Goal: Task Accomplishment & Management: Manage account settings

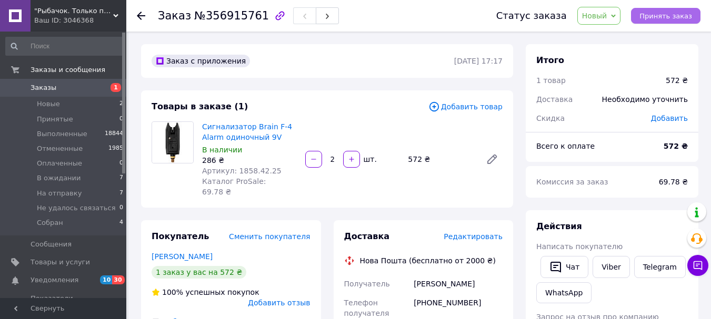
click at [667, 16] on span "Принять заказ" at bounding box center [665, 16] width 53 height 8
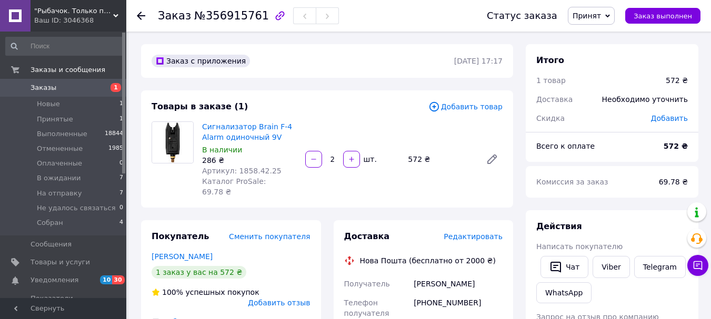
click at [599, 12] on span "Принят" at bounding box center [587, 16] width 28 height 8
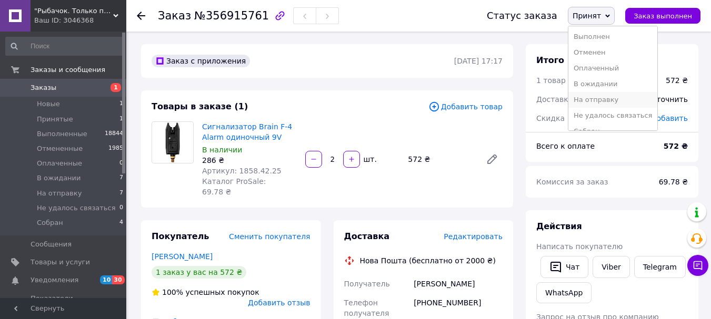
click at [605, 98] on li "На отправку" at bounding box center [612, 100] width 89 height 16
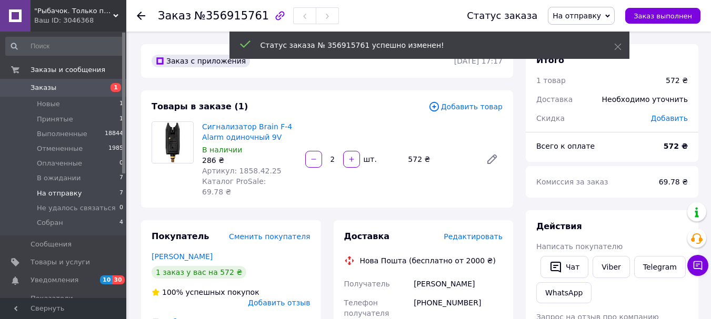
click at [71, 195] on span "На отправку" at bounding box center [59, 193] width 45 height 9
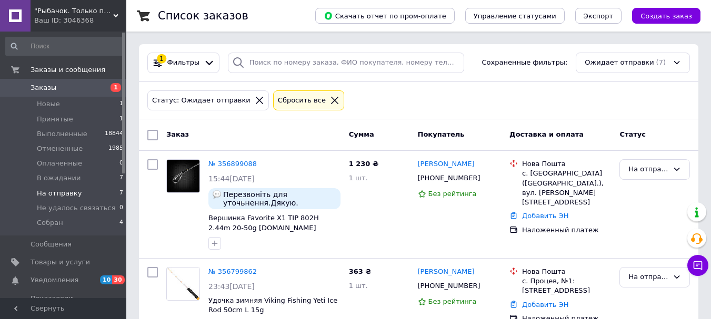
click at [56, 88] on span "Заказы" at bounding box center [64, 87] width 67 height 9
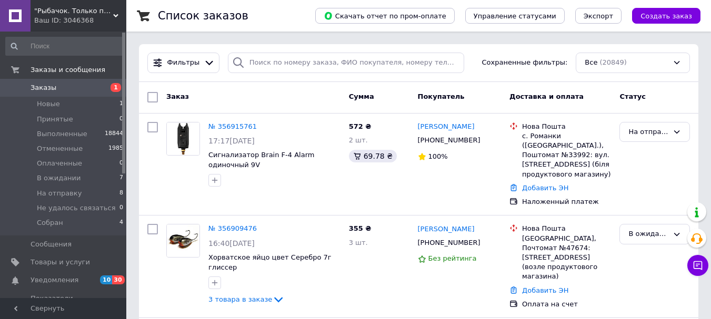
click at [48, 86] on span "Заказы" at bounding box center [44, 87] width 26 height 9
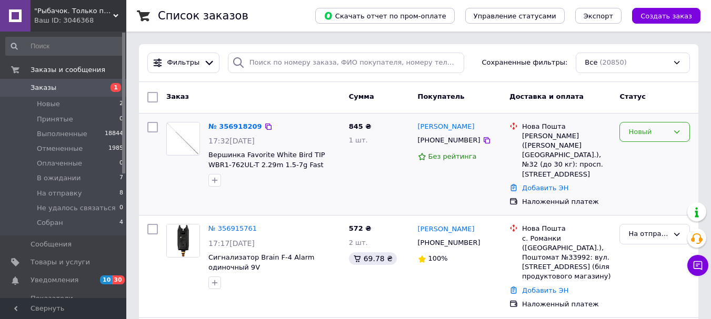
click at [636, 129] on div "Новый" at bounding box center [648, 132] width 40 height 11
click at [642, 154] on li "Принят" at bounding box center [654, 153] width 69 height 19
click at [233, 126] on link "№ 356918209" at bounding box center [235, 127] width 54 height 8
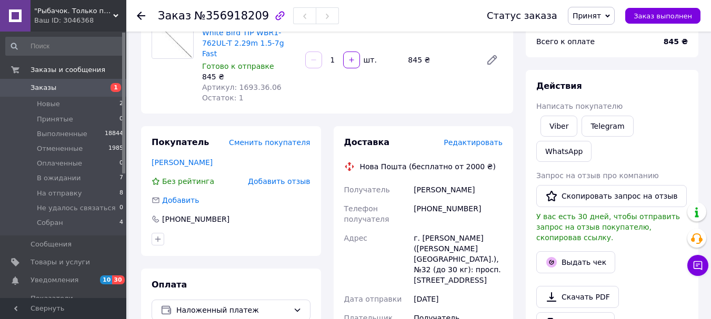
scroll to position [105, 0]
click at [601, 18] on span "Принят" at bounding box center [587, 16] width 28 height 8
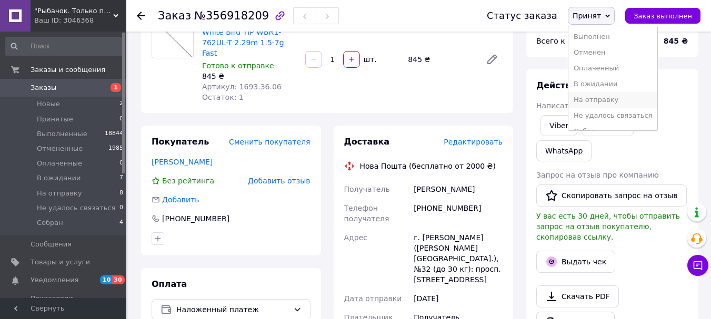
click at [607, 99] on li "На отправку" at bounding box center [612, 100] width 89 height 16
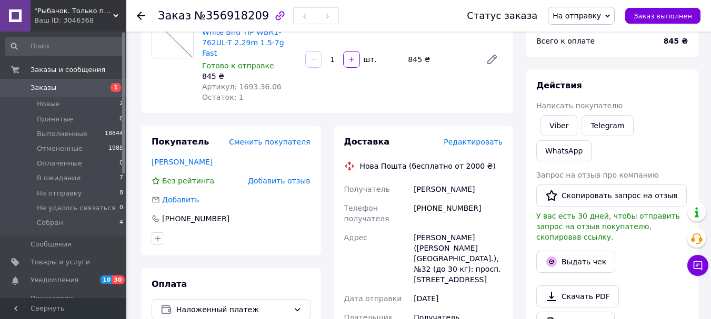
click at [42, 87] on span "Заказы" at bounding box center [44, 87] width 26 height 9
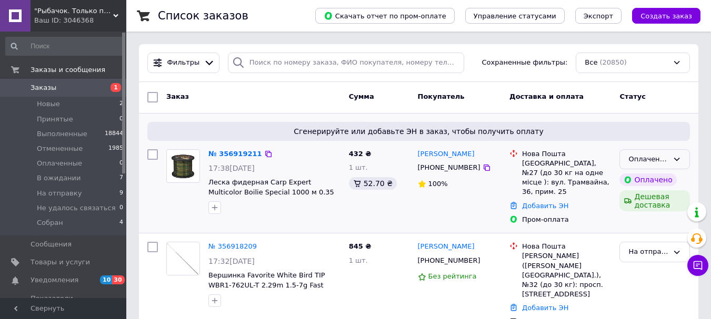
click at [636, 159] on div "Оплаченный" at bounding box center [648, 159] width 40 height 11
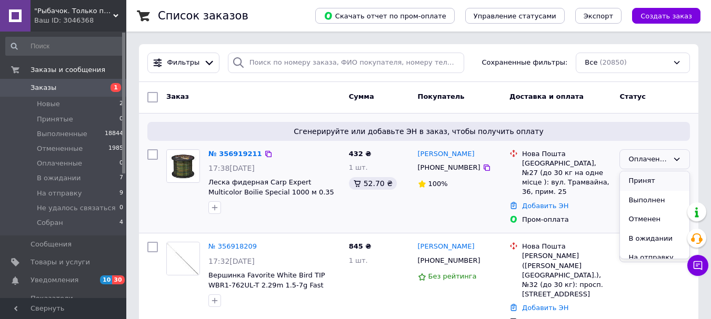
click at [640, 178] on li "Принят" at bounding box center [654, 181] width 69 height 19
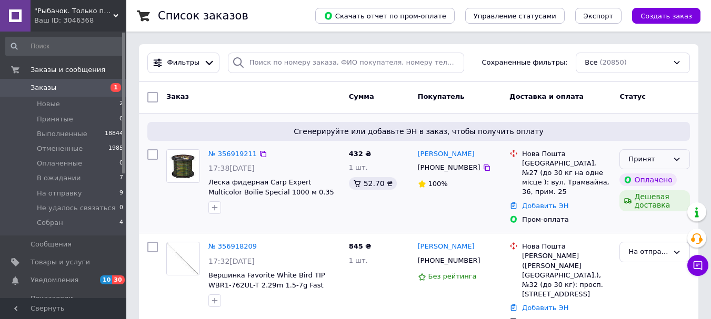
click at [636, 159] on div "Принят" at bounding box center [648, 159] width 40 height 11
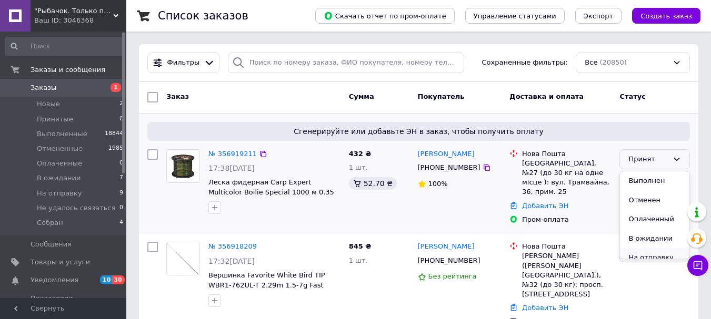
click at [643, 254] on li "На отправку" at bounding box center [654, 257] width 69 height 19
